Goal: Task Accomplishment & Management: Manage account settings

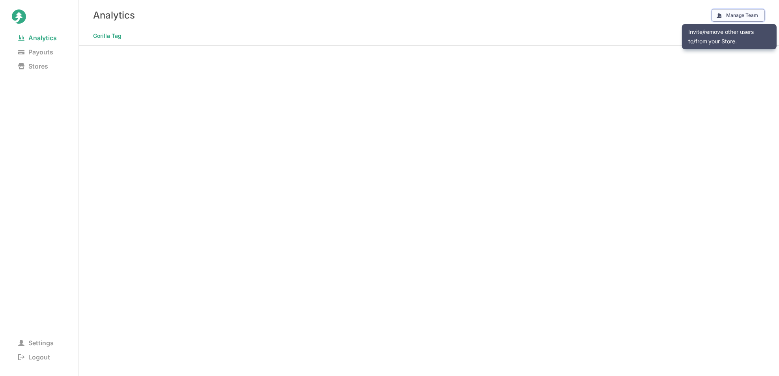
click at [738, 13] on button "Manage Team" at bounding box center [737, 15] width 53 height 13
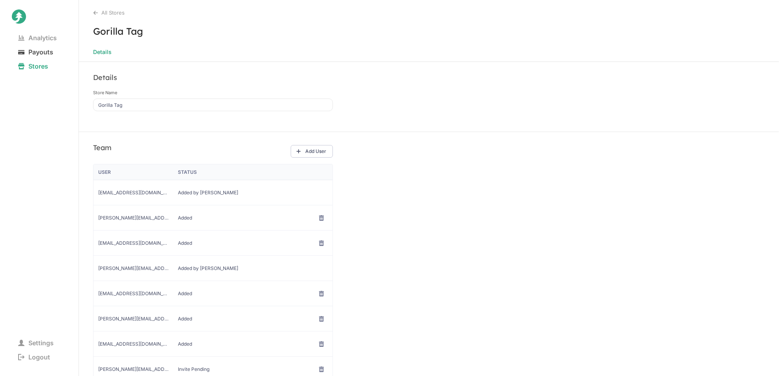
click at [39, 49] on span "Payouts" at bounding box center [36, 52] width 48 height 11
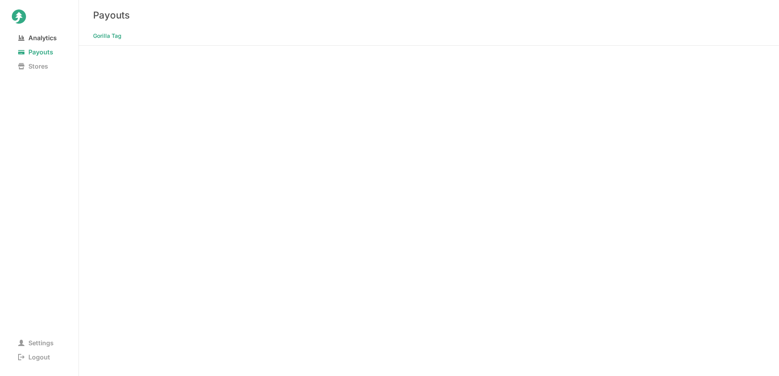
click at [43, 38] on span "Analytics" at bounding box center [37, 37] width 51 height 11
click at [38, 54] on span "Payouts" at bounding box center [36, 52] width 48 height 11
click at [48, 40] on span "Analytics" at bounding box center [37, 37] width 51 height 11
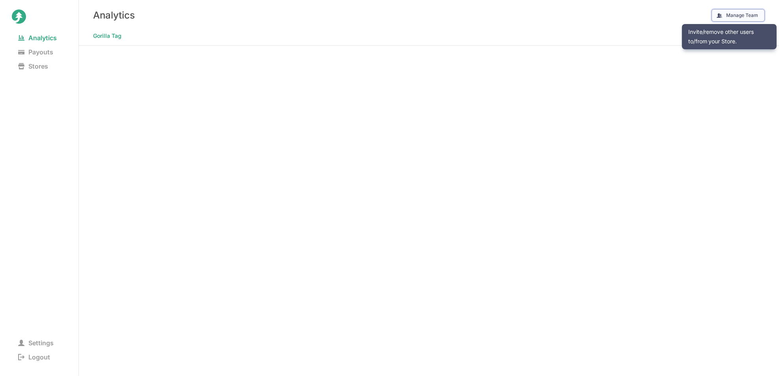
click at [748, 16] on button "Manage Team" at bounding box center [737, 15] width 53 height 13
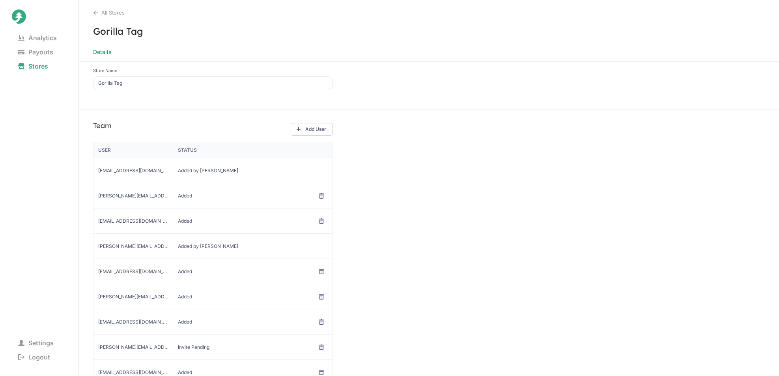
scroll to position [23, 0]
click at [321, 220] on icon at bounding box center [322, 220] width 6 height 6
click at [320, 234] on span "Remove User" at bounding box center [321, 237] width 57 height 8
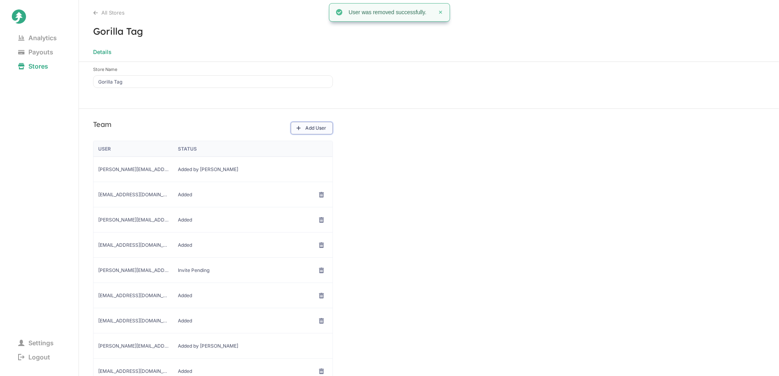
click at [307, 122] on button "Add User" at bounding box center [312, 128] width 42 height 13
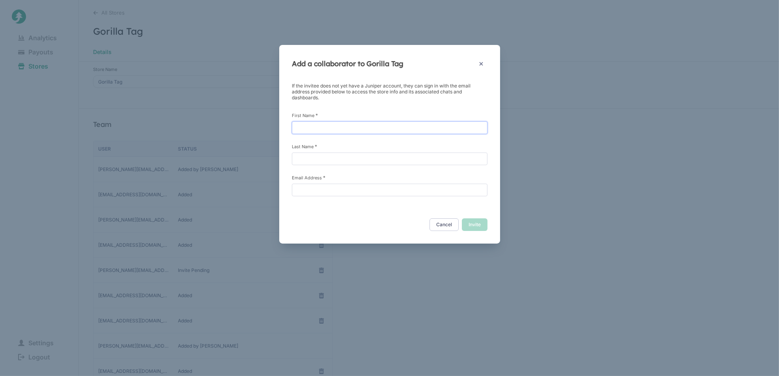
click at [328, 132] on input "First Name *" at bounding box center [390, 127] width 196 height 13
type input "[PERSON_NAME]"
type input "[EMAIL_ADDRESS][DOMAIN_NAME]"
click at [476, 226] on button "Invite" at bounding box center [475, 224] width 26 height 13
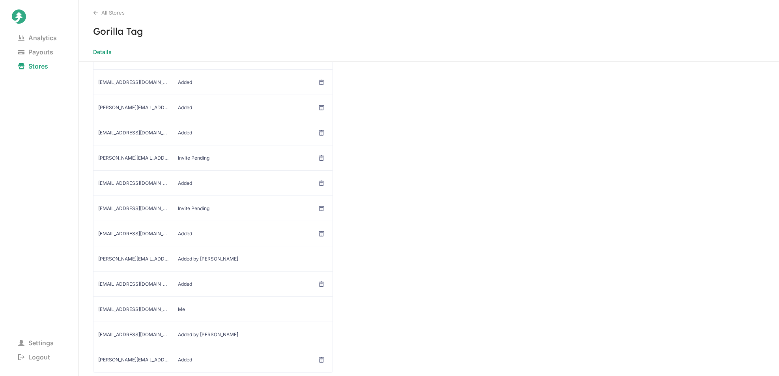
scroll to position [136, 0]
click at [319, 207] on icon at bounding box center [322, 209] width 6 height 6
click at [315, 228] on span "Remove User" at bounding box center [321, 225] width 57 height 8
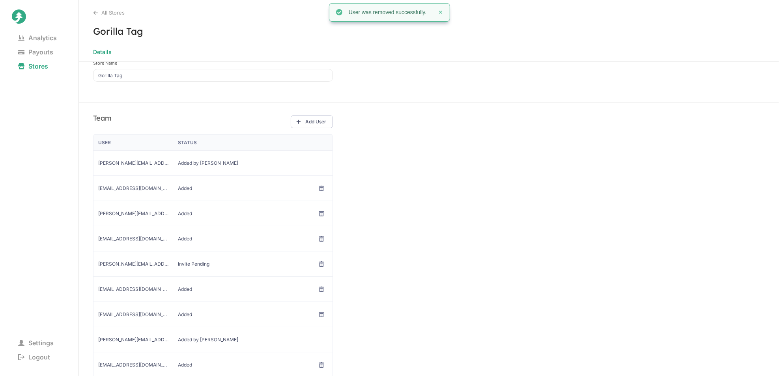
scroll to position [19, 0]
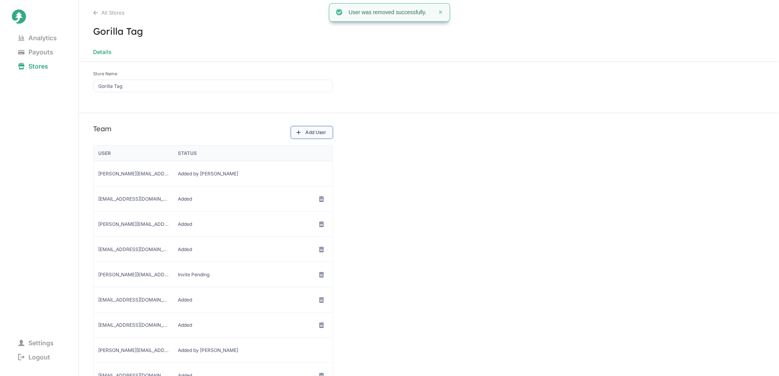
click at [316, 133] on button "Add User" at bounding box center [312, 132] width 42 height 13
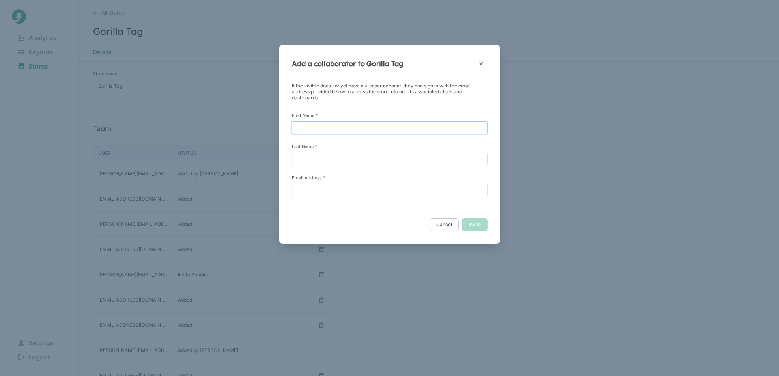
click at [316, 133] on input "First Name *" at bounding box center [390, 127] width 196 height 13
type input "[PERSON_NAME]"
type input "[EMAIL_ADDRESS][DOMAIN_NAME]"
click at [476, 228] on button "Invite" at bounding box center [475, 224] width 26 height 13
